Goal: Obtain resource: Obtain resource

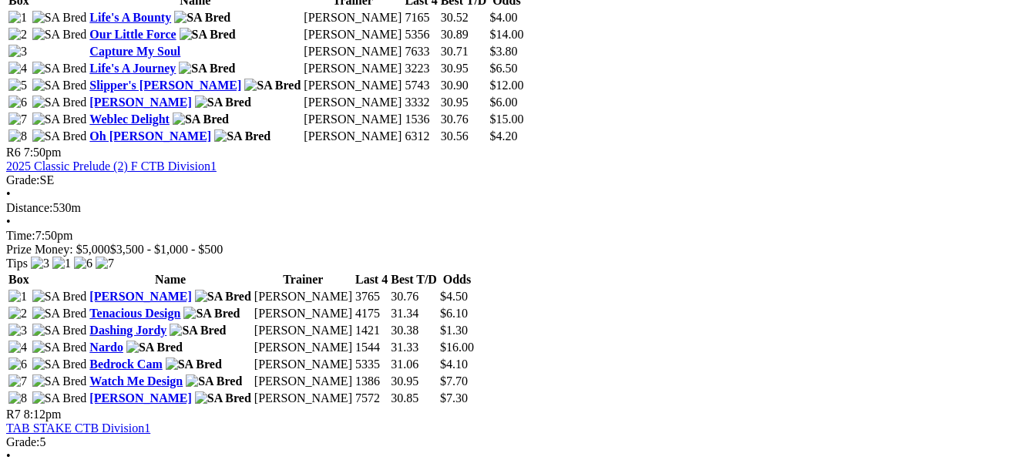
scroll to position [2034, 0]
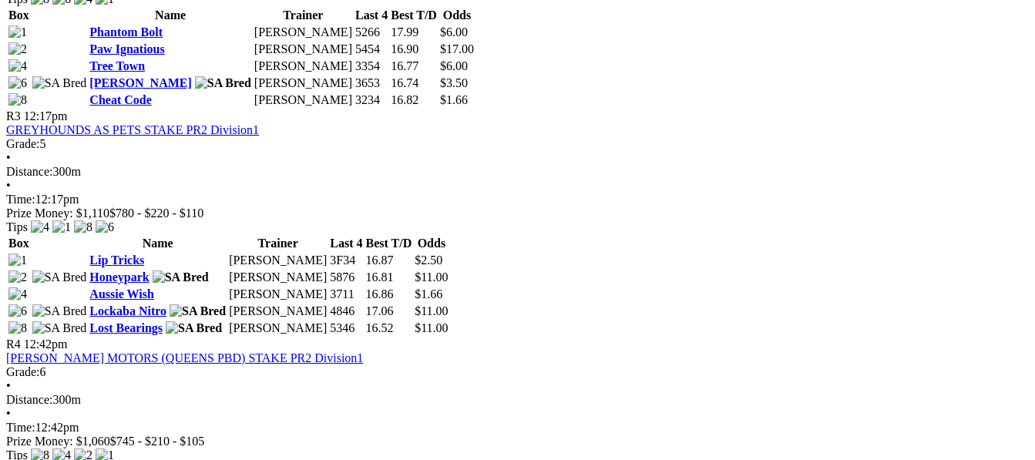
scroll to position [1181, 0]
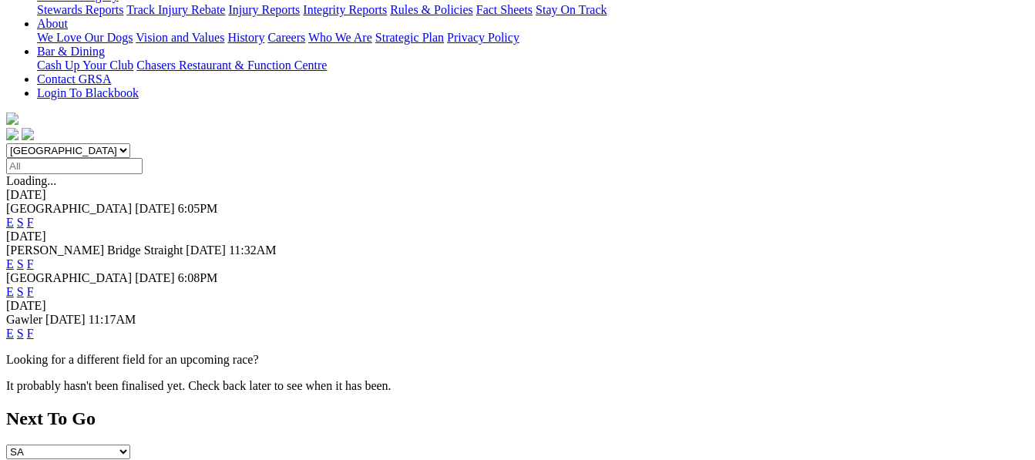
scroll to position [390, 0]
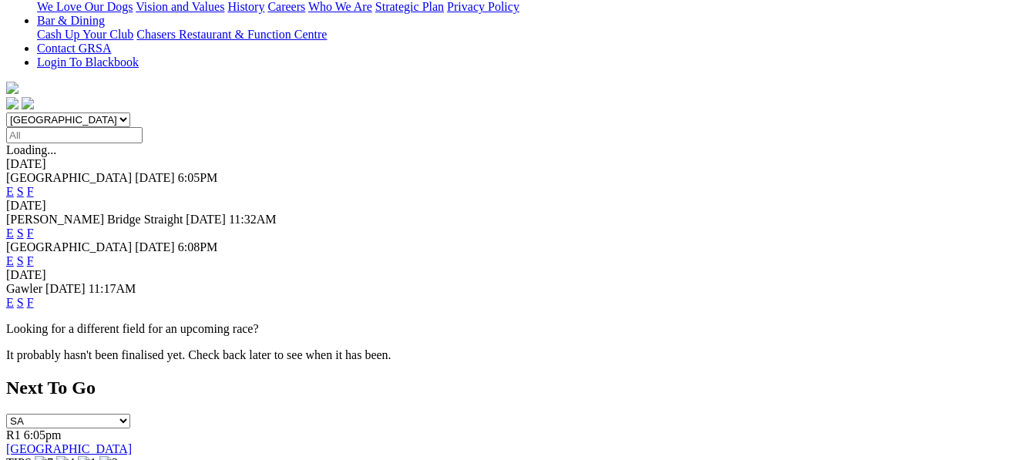
click at [34, 296] on link "F" at bounding box center [30, 302] width 7 height 13
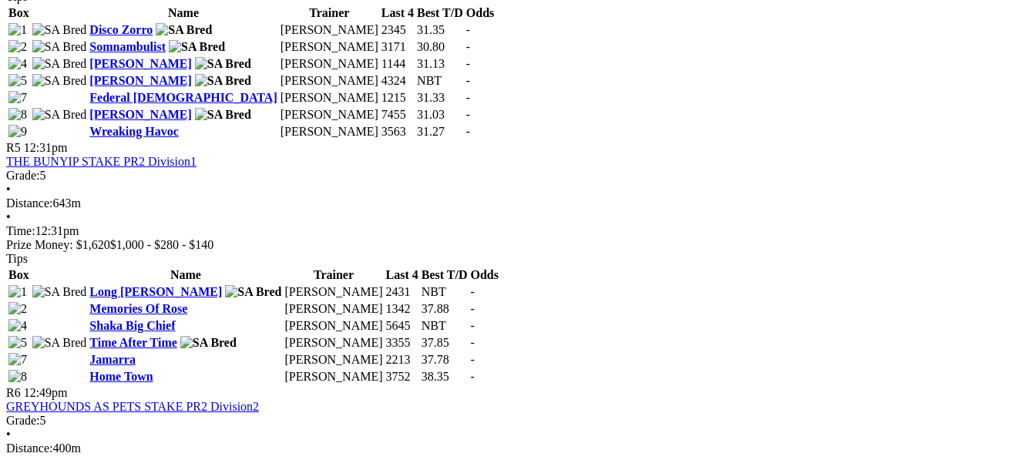
scroll to position [1665, 0]
